Goal: Task Accomplishment & Management: Use online tool/utility

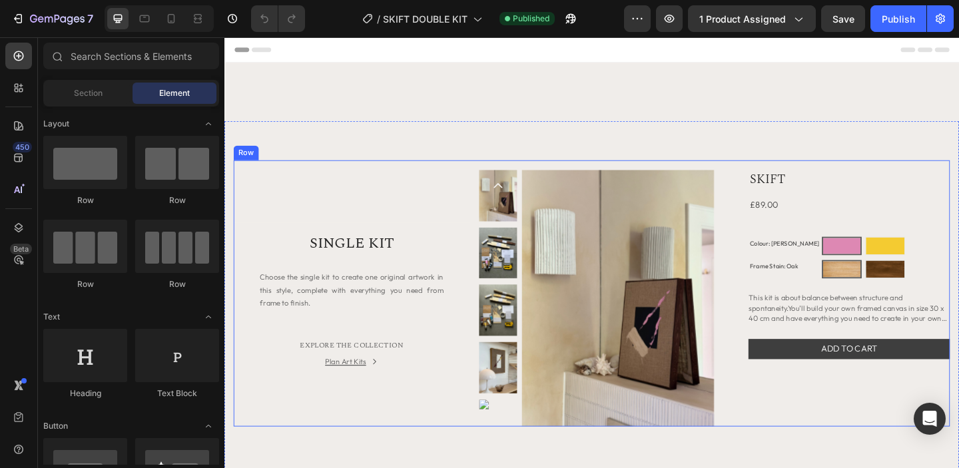
scroll to position [474, 0]
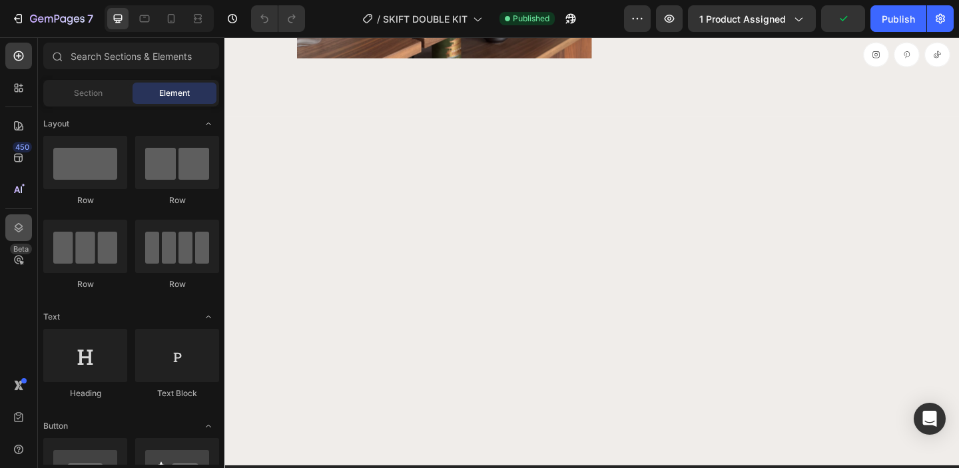
click at [21, 226] on icon at bounding box center [19, 227] width 9 height 9
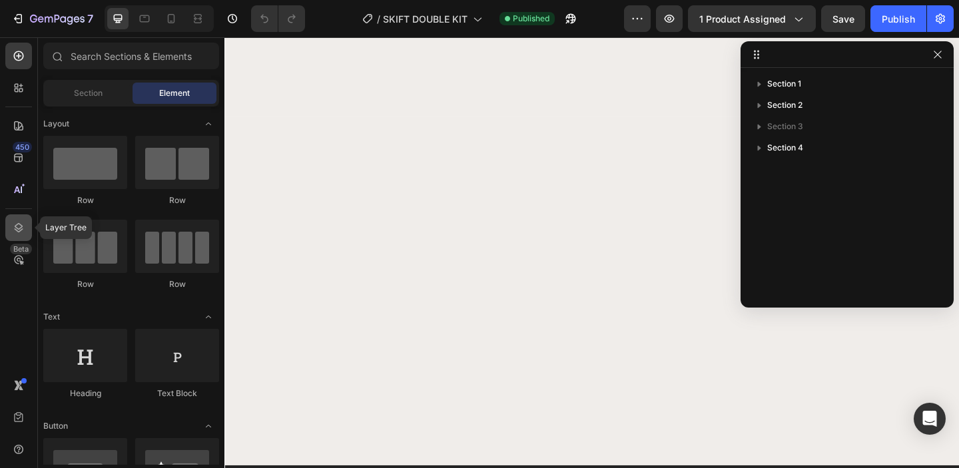
scroll to position [942, 0]
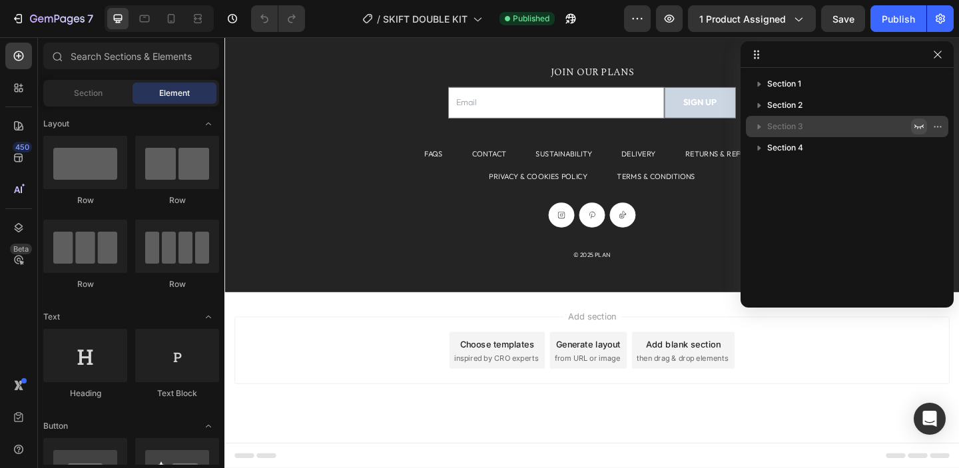
click at [918, 126] on icon "button" at bounding box center [919, 126] width 11 height 11
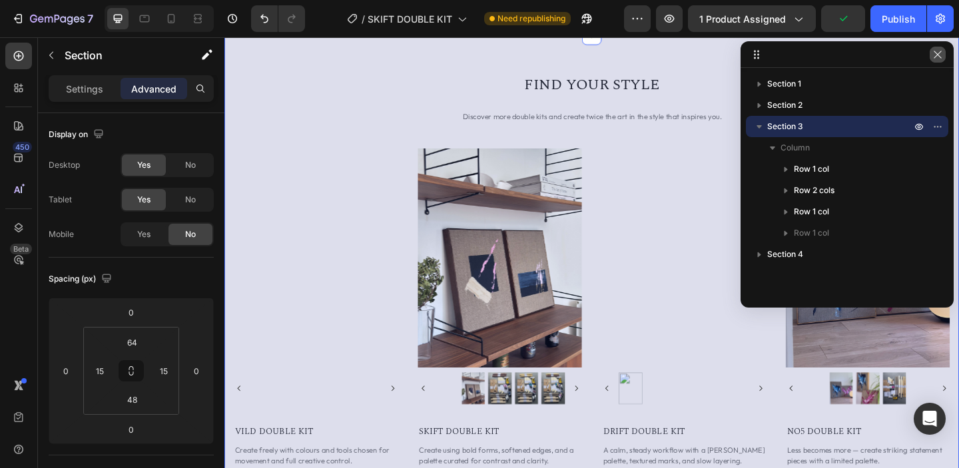
click at [937, 51] on icon "button" at bounding box center [937, 54] width 11 height 11
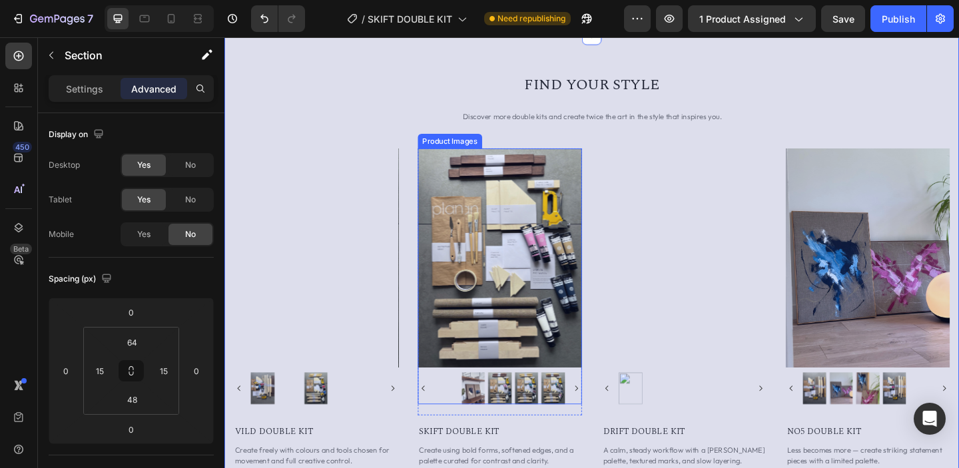
scroll to position [982, 0]
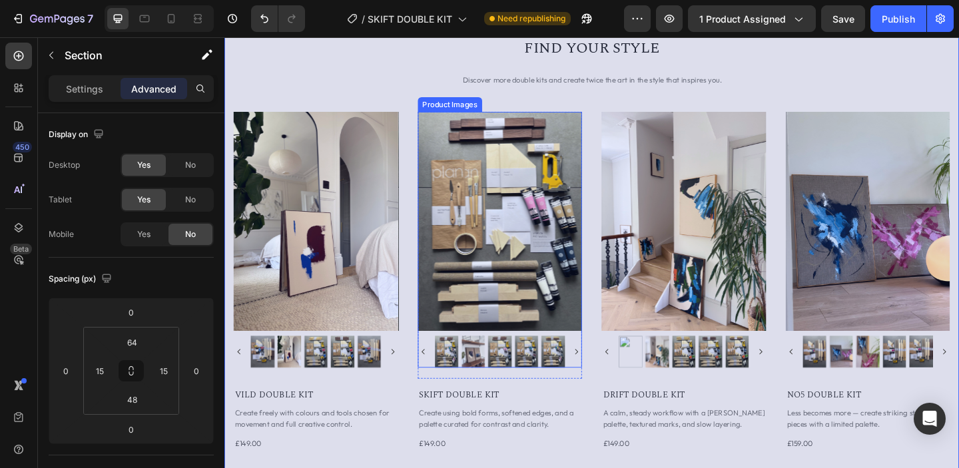
click at [520, 227] on img at bounding box center [524, 237] width 179 height 238
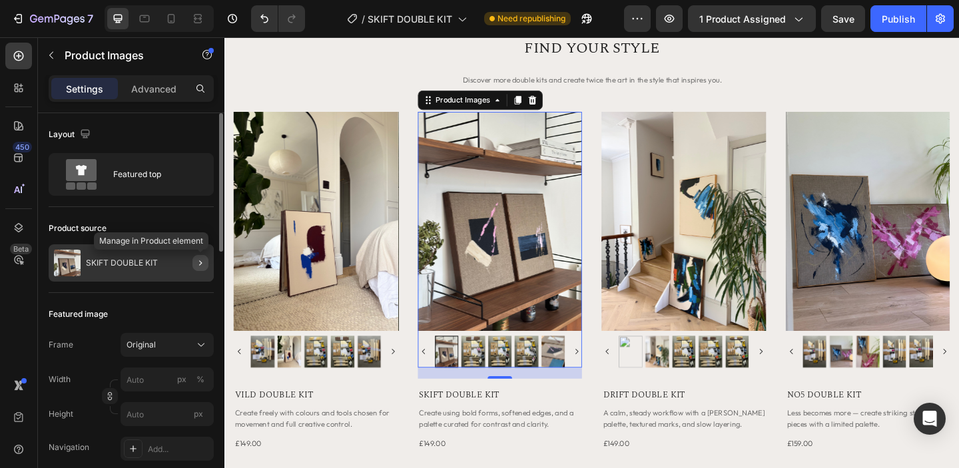
click at [200, 263] on icon "button" at bounding box center [200, 263] width 11 height 11
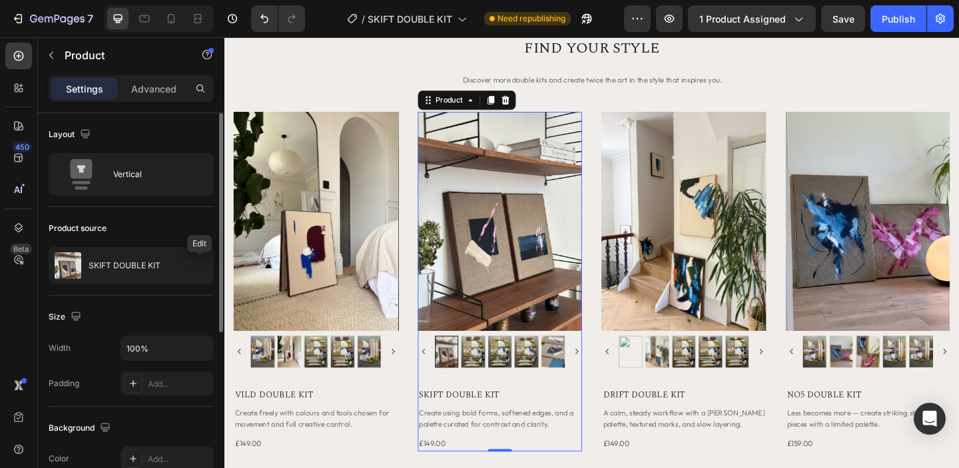
click at [0, 0] on icon "button" at bounding box center [0, 0] width 0 height 0
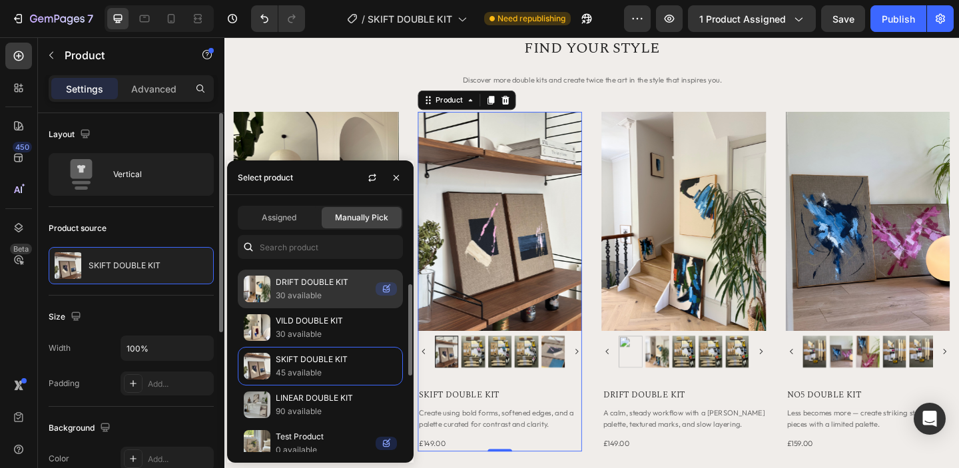
scroll to position [73, 0]
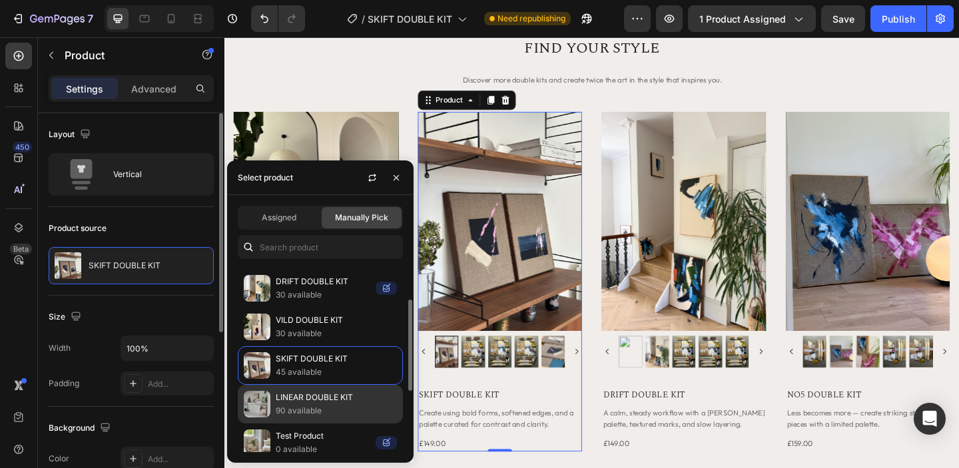
click at [316, 397] on p "LINEAR DOUBLE KIT" at bounding box center [336, 397] width 121 height 13
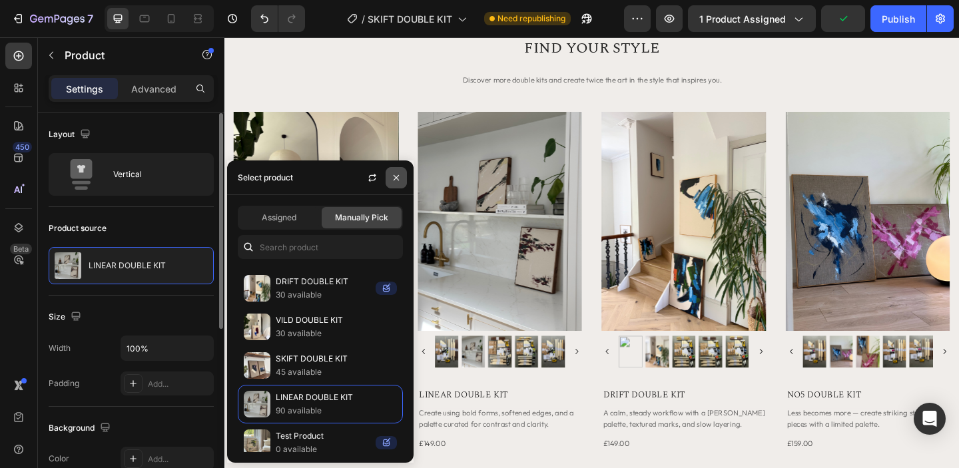
click at [394, 178] on icon "button" at bounding box center [396, 177] width 11 height 11
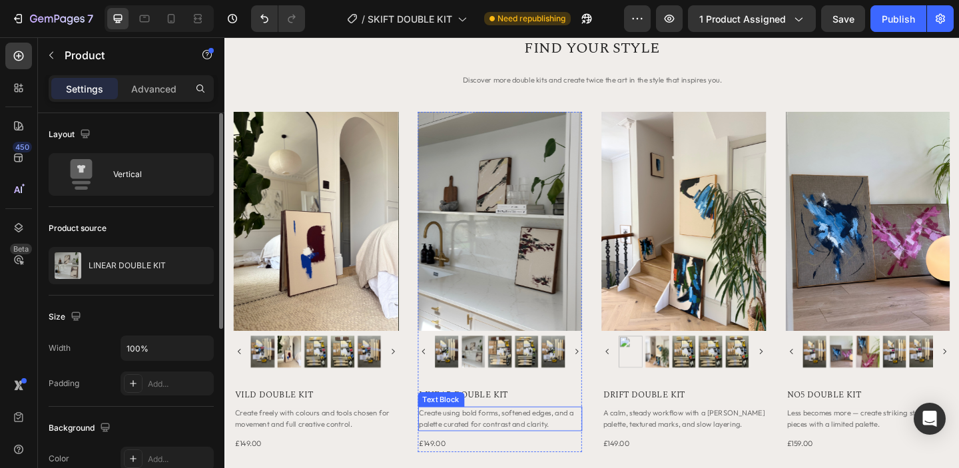
click at [580, 453] on p "Create using bold forms, softened edges, and a palette curated for contrast and…" at bounding box center [524, 452] width 176 height 24
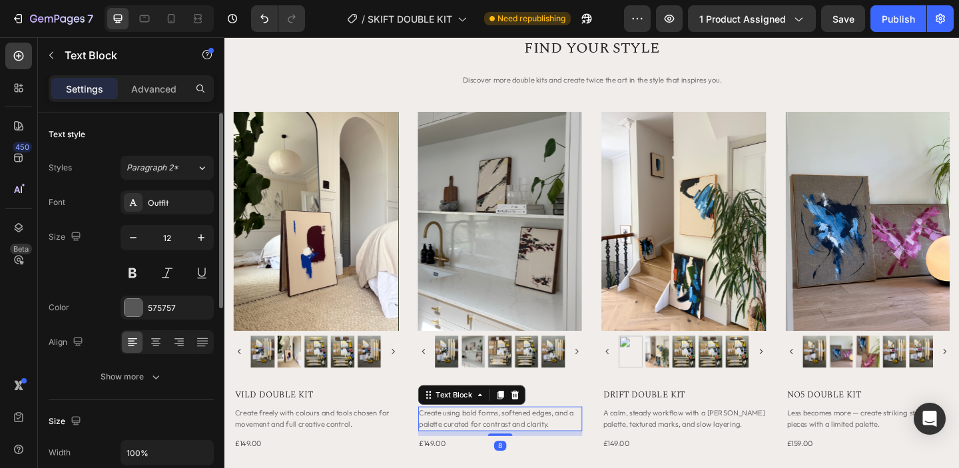
click at [587, 457] on p "Create using bold forms, softened edges, and a palette curated for contrast and…" at bounding box center [524, 452] width 176 height 24
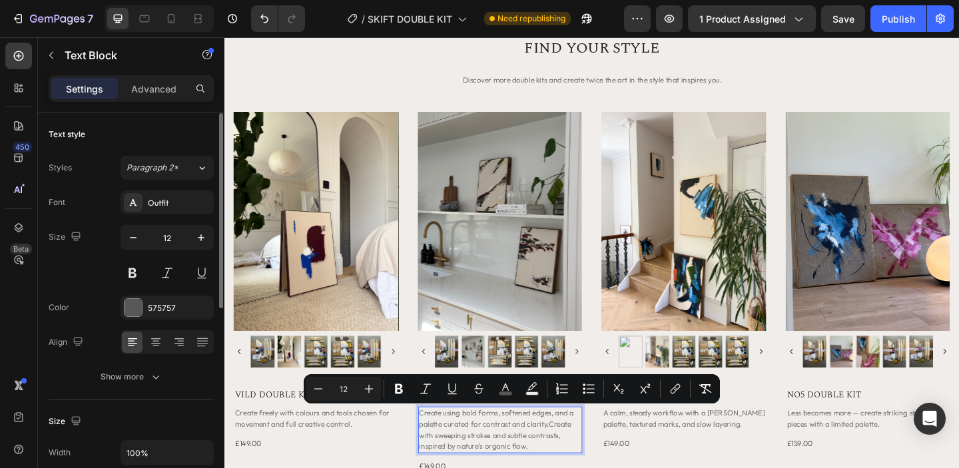
drag, startPoint x: 578, startPoint y: 459, endPoint x: 439, endPoint y: 444, distance: 140.0
click at [439, 444] on p "Create using bold forms, softened edges, and a palette curated for contrast and…" at bounding box center [524, 464] width 176 height 48
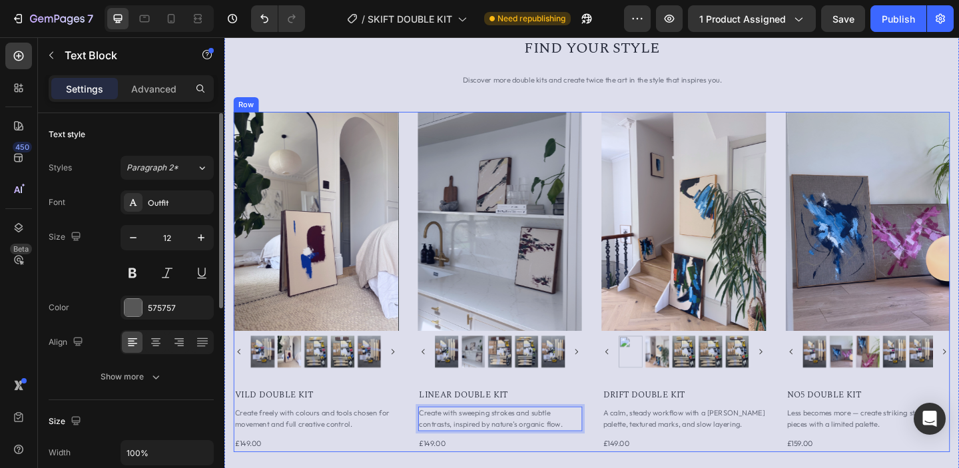
click at [616, 414] on div "Product Images Row VILD DOUBLE KIT Product Title Create freely with colours and…" at bounding box center [623, 303] width 779 height 370
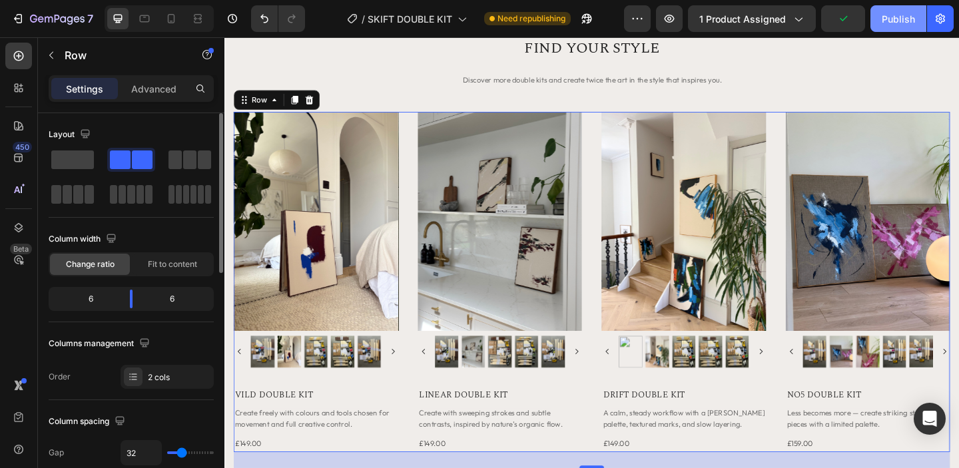
click at [884, 24] on div "Publish" at bounding box center [898, 19] width 33 height 14
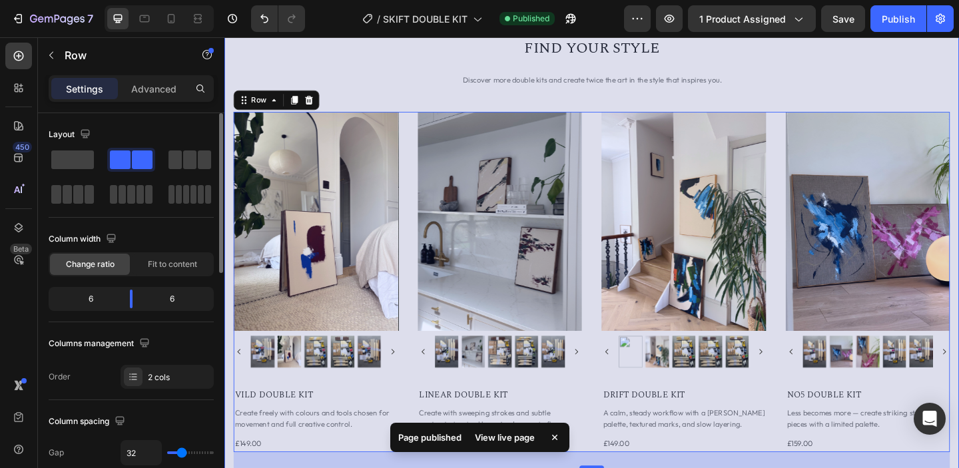
click at [229, 91] on div "FIND YOUR STYLE Heading Discover more double kits and create twice the art in t…" at bounding box center [623, 294] width 799 height 598
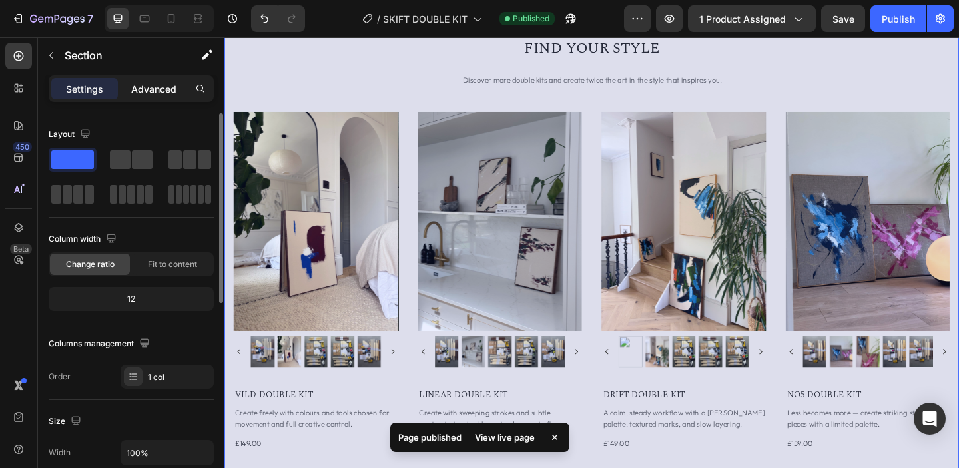
click at [138, 83] on p "Advanced" at bounding box center [153, 89] width 45 height 14
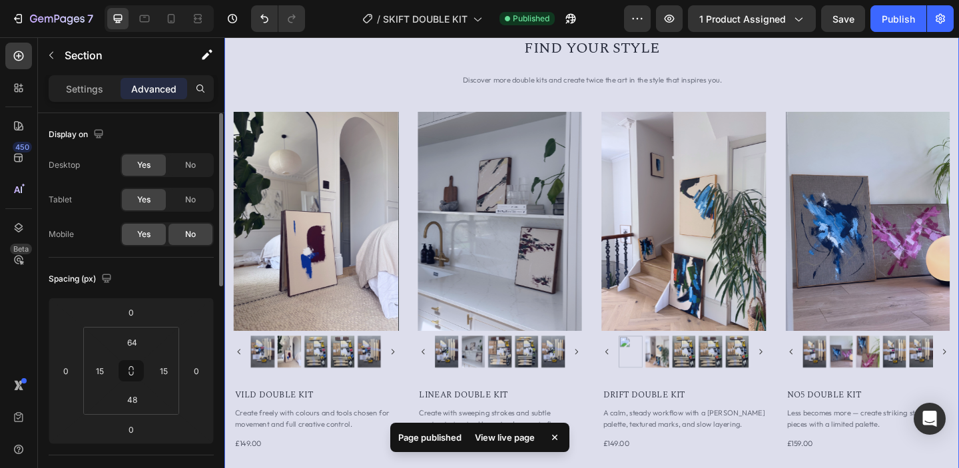
click at [149, 238] on span "Yes" at bounding box center [143, 234] width 13 height 12
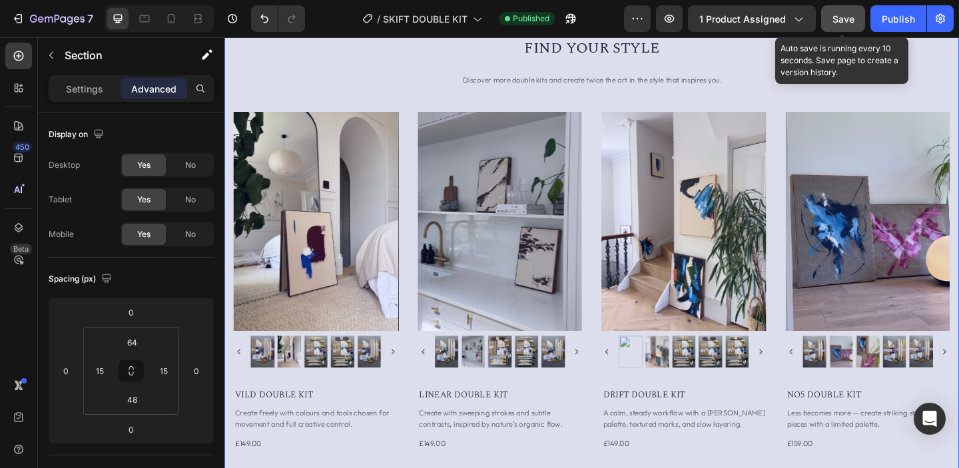
click at [842, 25] on button "Save" at bounding box center [843, 18] width 44 height 27
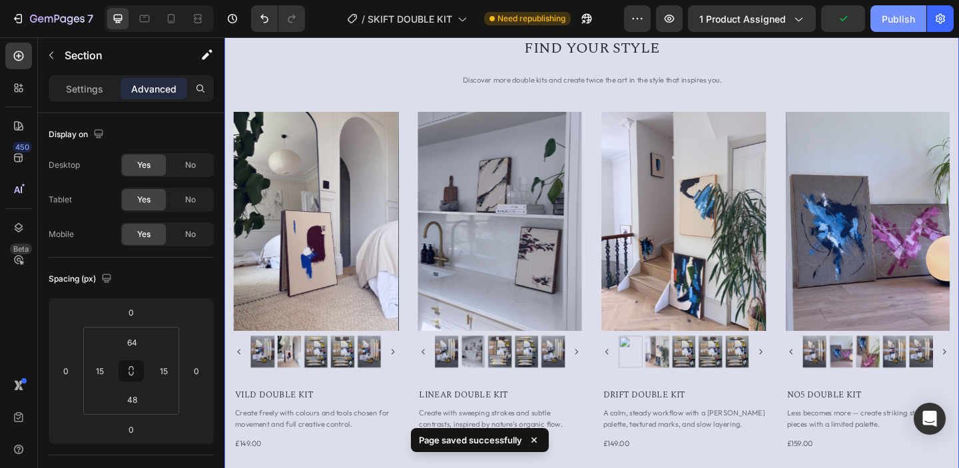
click at [885, 19] on div "Publish" at bounding box center [898, 19] width 33 height 14
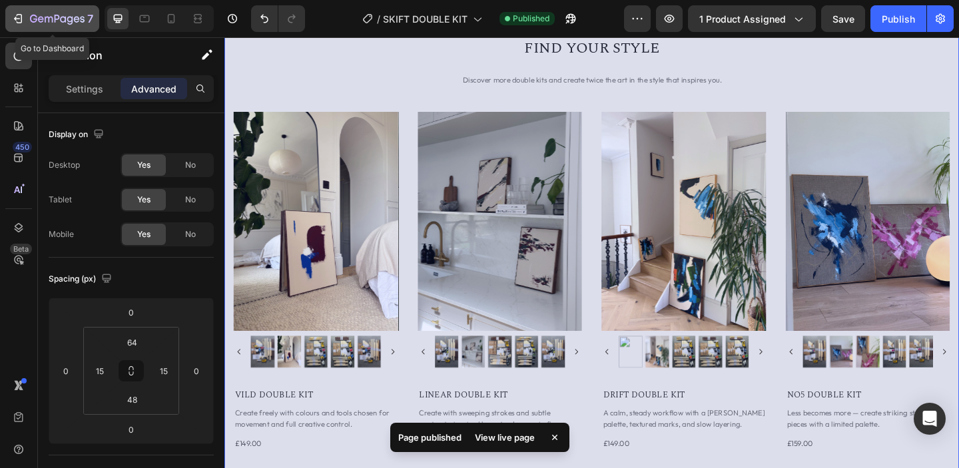
click at [17, 19] on icon "button" at bounding box center [17, 19] width 6 height 4
